Goal: Information Seeking & Learning: Find specific fact

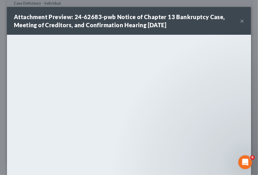
click at [240, 21] on button "×" at bounding box center [242, 20] width 4 height 7
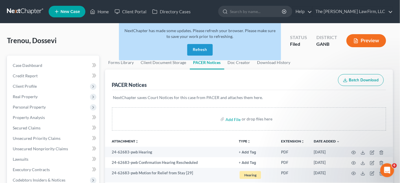
click at [205, 50] on button "Refresh" at bounding box center [199, 50] width 25 height 12
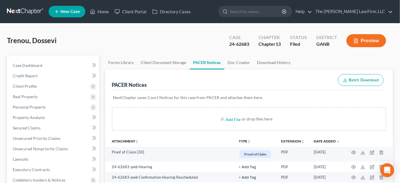
click at [260, 8] on input "search" at bounding box center [256, 11] width 53 height 11
type input "tooks"
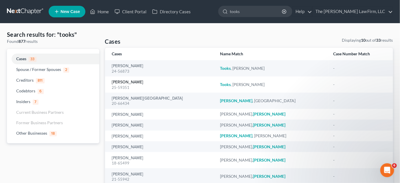
click at [116, 81] on link "[PERSON_NAME]" at bounding box center [128, 82] width 32 height 4
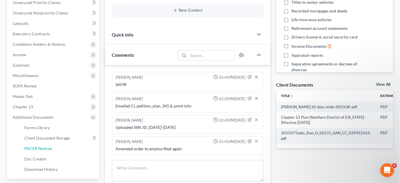
click at [40, 149] on span "PACER Notices" at bounding box center [38, 148] width 28 height 5
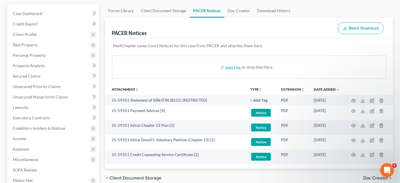
scroll to position [88, 0]
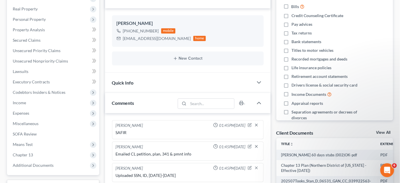
scroll to position [136, 0]
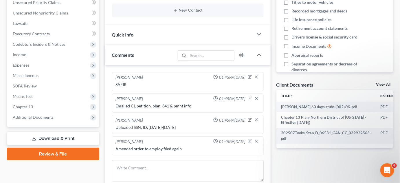
click at [45, 116] on span "Additional Documents" at bounding box center [33, 117] width 41 height 5
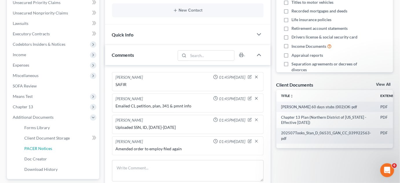
click at [43, 148] on span "PACER Notices" at bounding box center [38, 148] width 28 height 5
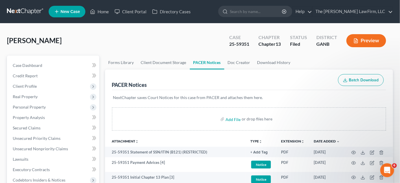
click at [272, 9] on input "search" at bounding box center [256, 11] width 53 height 11
type input "tooks"
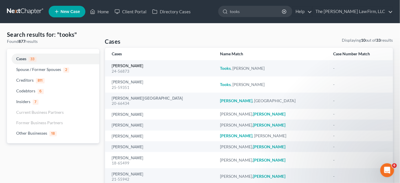
click at [117, 65] on link "[PERSON_NAME]" at bounding box center [128, 66] width 32 height 4
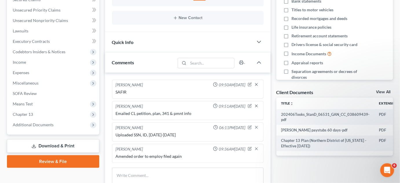
scroll to position [131, 0]
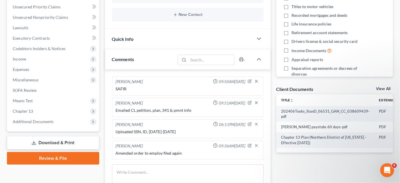
click at [61, 120] on span "Additional Documents" at bounding box center [53, 121] width 91 height 10
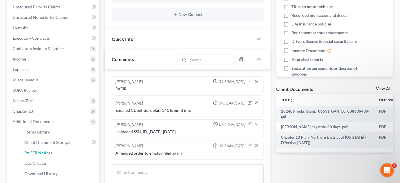
click at [43, 153] on span "PACER Notices" at bounding box center [38, 152] width 28 height 5
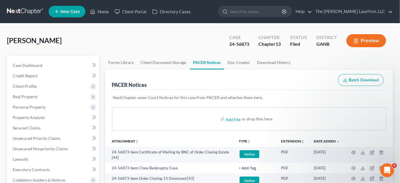
click at [267, 10] on input "search" at bounding box center [256, 11] width 53 height 11
type input "tooks"
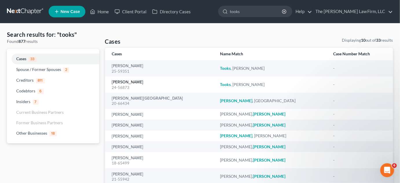
click at [119, 82] on link "[PERSON_NAME]" at bounding box center [128, 82] width 32 height 4
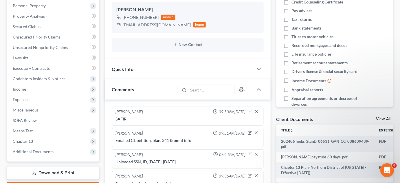
scroll to position [219, 0]
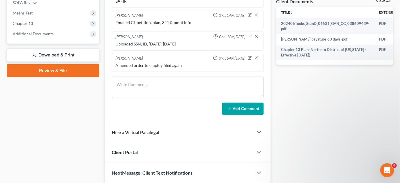
click at [43, 33] on span "Additional Documents" at bounding box center [33, 33] width 41 height 5
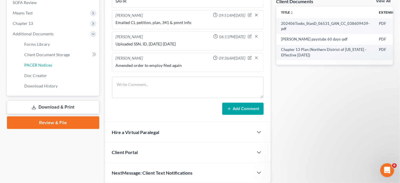
click at [53, 65] on link "PACER Notices" at bounding box center [60, 65] width 80 height 10
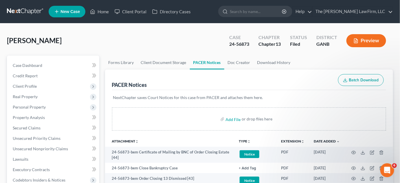
click at [307, 66] on ul "Forms Library Client Document Storage PACER Notices Doc Creator Download History" at bounding box center [249, 63] width 288 height 14
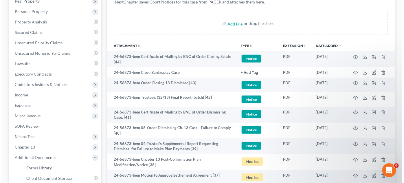
scroll to position [131, 0]
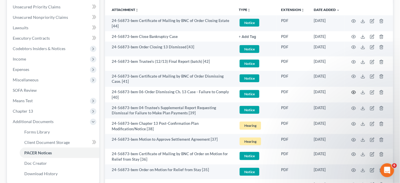
click at [353, 91] on icon "button" at bounding box center [353, 92] width 4 height 3
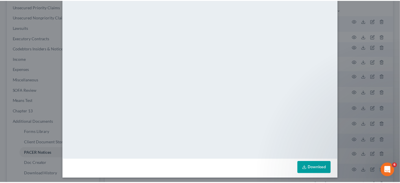
scroll to position [67, 0]
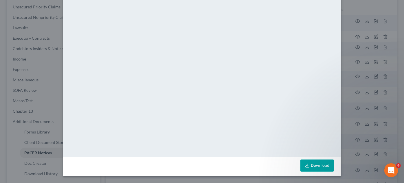
click at [350, 62] on div "Attachment Preview: 24-56873-bem 06-Order Dismissing Ch. 13 Case - Failure to C…" at bounding box center [202, 91] width 404 height 183
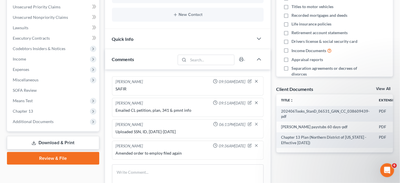
scroll to position [187, 0]
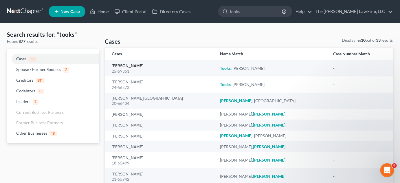
click at [123, 67] on link "[PERSON_NAME]" at bounding box center [128, 66] width 32 height 4
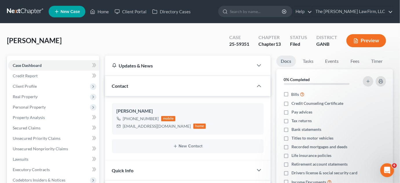
scroll to position [175, 0]
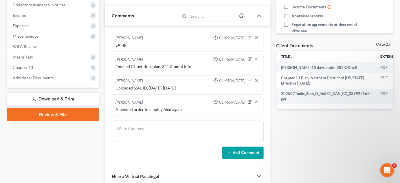
click at [41, 76] on span "Additional Documents" at bounding box center [33, 77] width 41 height 5
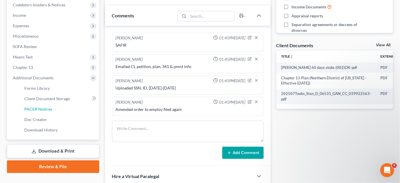
click at [40, 107] on span "PACER Notices" at bounding box center [38, 108] width 28 height 5
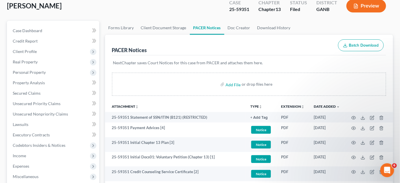
scroll to position [44, 0]
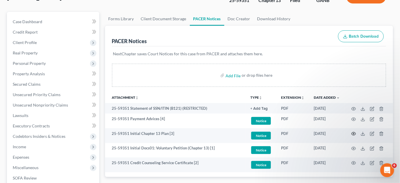
click at [351, 133] on icon "button" at bounding box center [353, 133] width 5 height 5
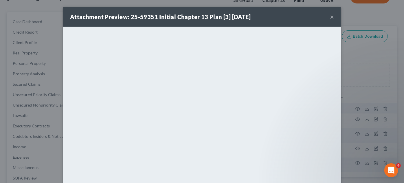
click at [370, 47] on div "Attachment Preview: 25-59351 Initial Chapter 13 Plan [3] [DATE] × <object ng-at…" at bounding box center [202, 91] width 404 height 183
